Goal: Transaction & Acquisition: Subscribe to service/newsletter

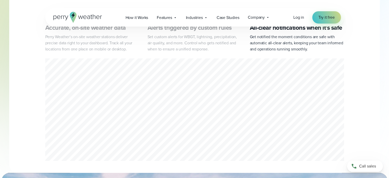
scroll to position [426, 0]
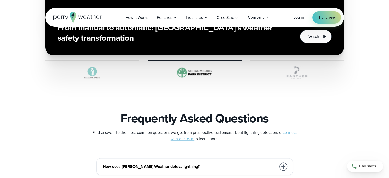
scroll to position [1107, 0]
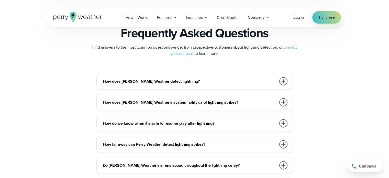
click at [282, 81] on div at bounding box center [283, 81] width 8 height 8
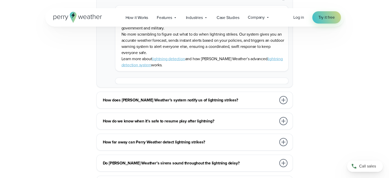
scroll to position [1278, 0]
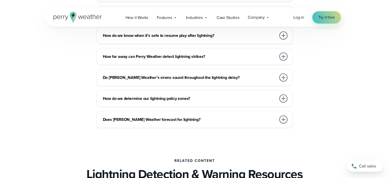
click at [283, 98] on div at bounding box center [283, 98] width 8 height 8
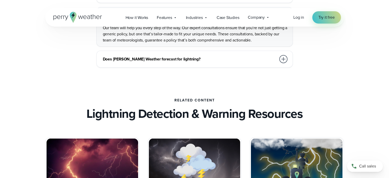
scroll to position [1192, 0]
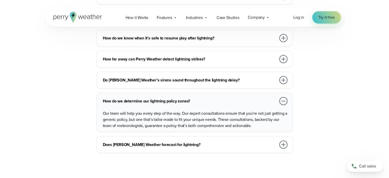
click at [284, 145] on div at bounding box center [283, 144] width 8 height 8
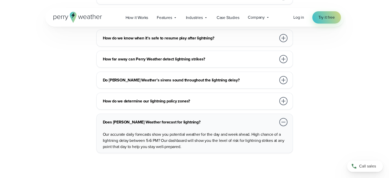
scroll to position [1107, 0]
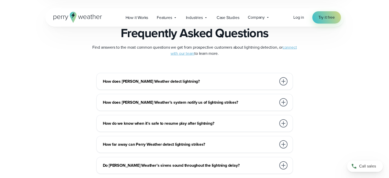
click at [283, 122] on div at bounding box center [283, 123] width 8 height 8
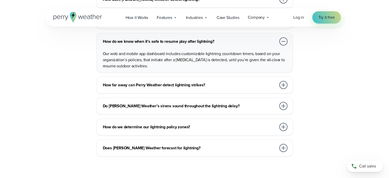
scroll to position [1192, 0]
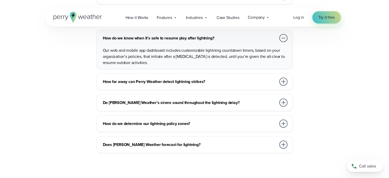
click at [284, 102] on div at bounding box center [283, 102] width 8 height 8
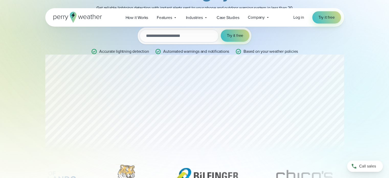
scroll to position [0, 0]
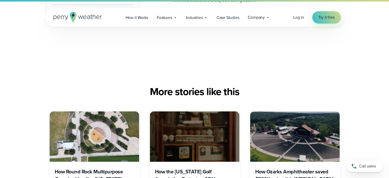
scroll to position [3407, 0]
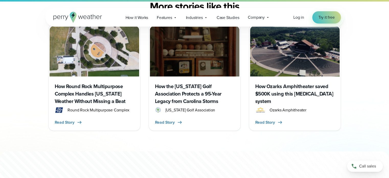
click at [92, 83] on h3 "How Round Rock Multipurpose Complex Handles Texas Weather Without Missing a Beat" at bounding box center [94, 94] width 79 height 22
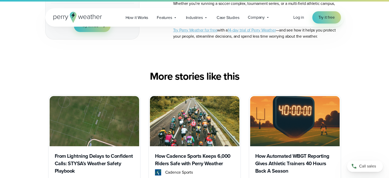
scroll to position [1874, 0]
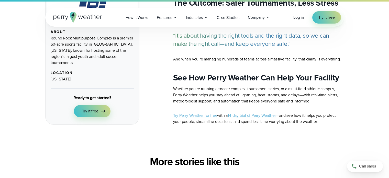
click at [201, 112] on link "Try Perry Weather for free" at bounding box center [195, 115] width 44 height 6
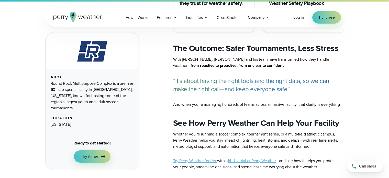
scroll to position [1845, 0]
